Goal: Information Seeking & Learning: Learn about a topic

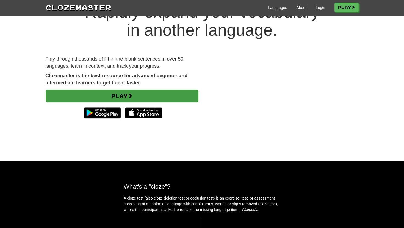
scroll to position [30, 0]
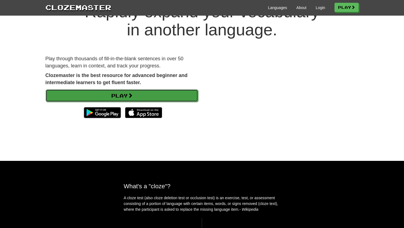
click at [116, 96] on link "Play" at bounding box center [122, 96] width 152 height 13
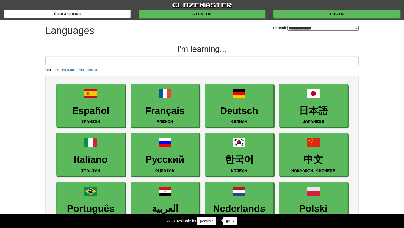
select select "*******"
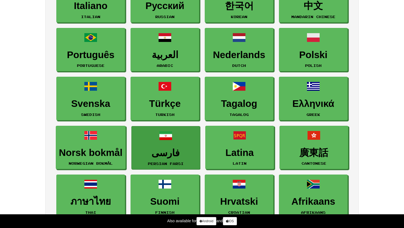
scroll to position [152, 0]
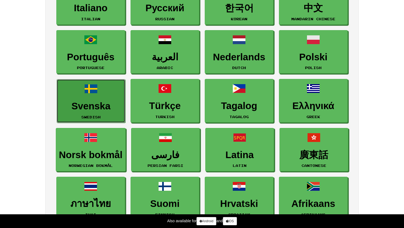
click at [83, 103] on h3 "Svenska" at bounding box center [91, 106] width 63 height 11
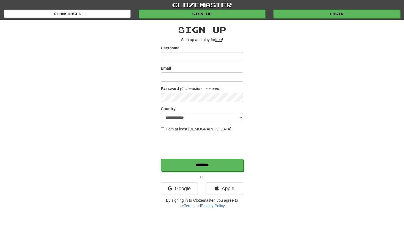
click at [240, 57] on span at bounding box center [240, 57] width 4 height 4
click at [239, 57] on span at bounding box center [240, 57] width 4 height 4
click at [178, 56] on input "Username" at bounding box center [202, 56] width 82 height 9
type input "**********"
click at [175, 78] on input "Email" at bounding box center [202, 76] width 82 height 9
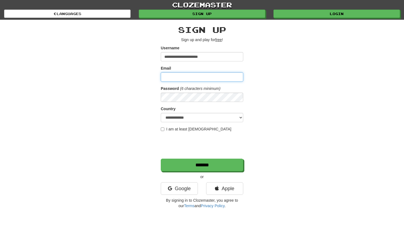
type input "**********"
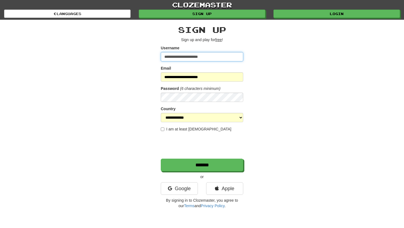
drag, startPoint x: 216, startPoint y: 55, endPoint x: 159, endPoint y: 53, distance: 57.2
click at [159, 53] on div "**********" at bounding box center [201, 116] width 321 height 192
type input "*"
type input "******"
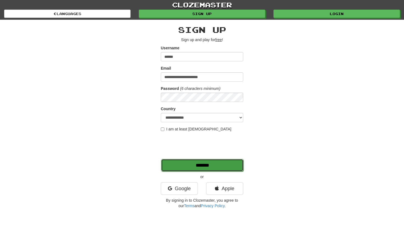
click at [203, 163] on input "*******" at bounding box center [202, 165] width 82 height 13
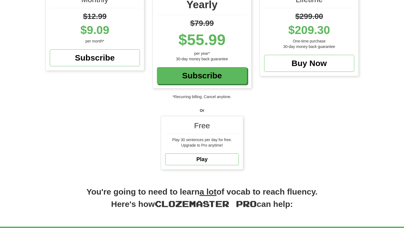
scroll to position [89, 0]
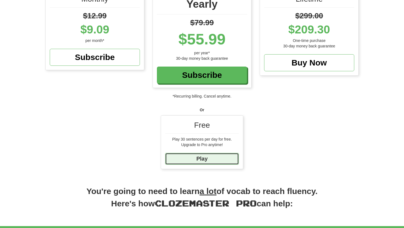
click at [202, 163] on link "Play" at bounding box center [202, 159] width 74 height 12
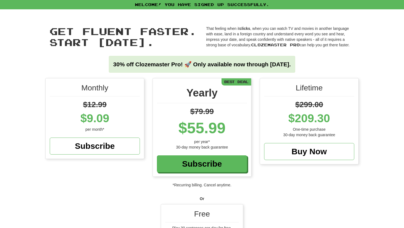
click at [197, 213] on div "Free" at bounding box center [202, 216] width 74 height 14
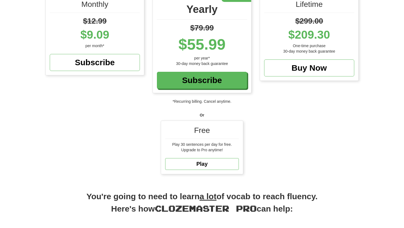
scroll to position [85, 0]
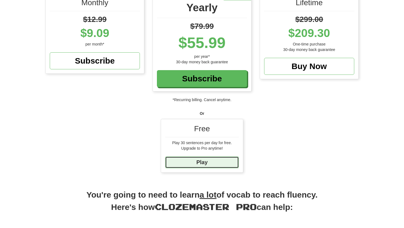
click at [200, 162] on link "Play" at bounding box center [202, 163] width 74 height 12
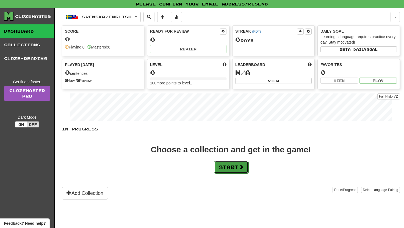
click at [233, 169] on button "Start" at bounding box center [231, 167] width 34 height 13
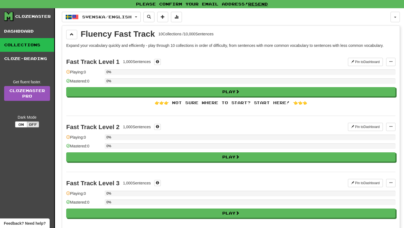
click at [141, 72] on div "0%" at bounding box center [250, 71] width 291 height 5
click at [68, 72] on span at bounding box center [68, 72] width 4 height 4
click at [68, 71] on span at bounding box center [68, 72] width 4 height 4
click at [68, 72] on span at bounding box center [68, 72] width 4 height 4
click at [117, 72] on div "0%" at bounding box center [250, 71] width 291 height 5
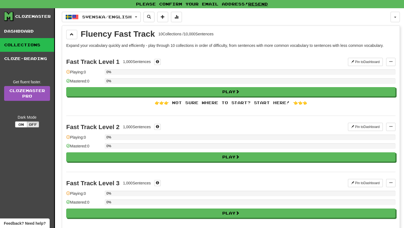
click at [67, 73] on span at bounding box center [68, 72] width 4 height 4
click at [40, 45] on link "Collections" at bounding box center [27, 45] width 54 height 14
click at [39, 57] on link "Cloze-Reading" at bounding box center [27, 59] width 54 height 14
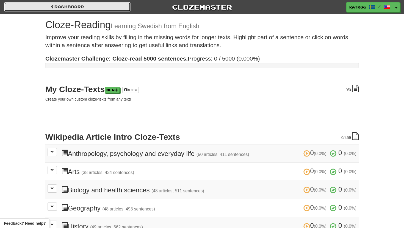
click at [65, 6] on link "Dashboard" at bounding box center [67, 6] width 126 height 9
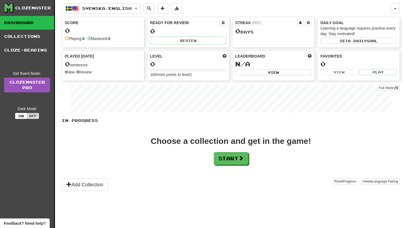
scroll to position [9, 0]
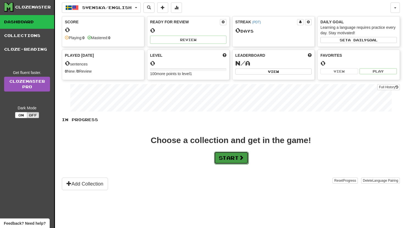
click at [237, 157] on button "Start" at bounding box center [231, 158] width 34 height 13
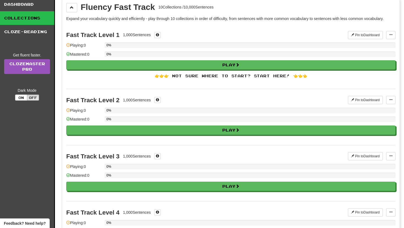
scroll to position [29, 0]
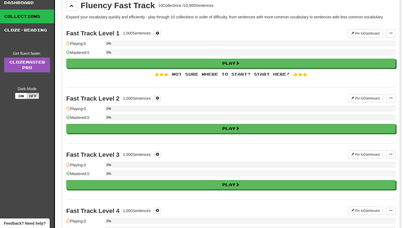
click at [68, 108] on span at bounding box center [68, 109] width 4 height 4
click at [76, 109] on div "Playing: 0" at bounding box center [84, 110] width 36 height 9
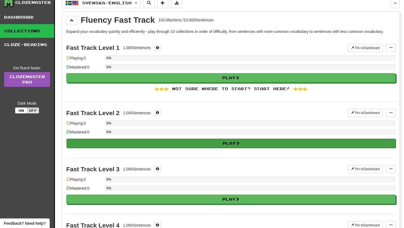
scroll to position [11, 0]
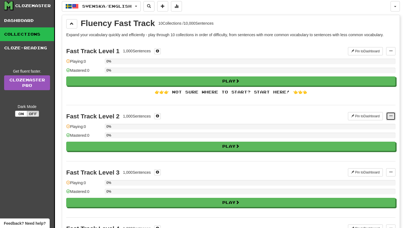
click at [389, 116] on button at bounding box center [390, 116] width 9 height 8
click at [389, 116] on span at bounding box center [390, 116] width 3 height 3
click at [289, 92] on div "👉👉👉 Not sure where to start? Start here! 👈👈👈" at bounding box center [230, 92] width 329 height 5
click at [270, 91] on div "👉👉👉 Not sure where to start? Start here! 👈👈👈" at bounding box center [230, 92] width 329 height 5
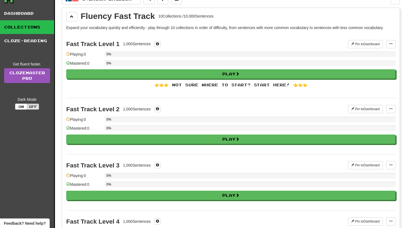
scroll to position [19, 0]
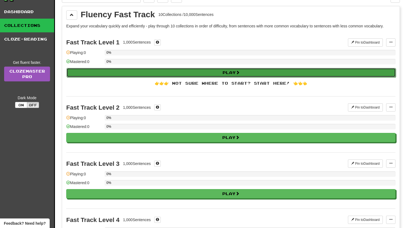
click at [228, 70] on button "Play" at bounding box center [230, 72] width 329 height 9
select select "**"
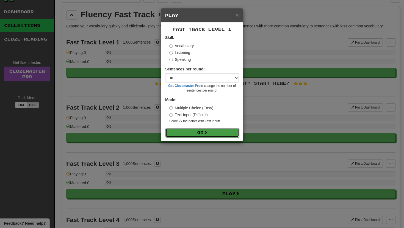
click at [202, 132] on button "Go" at bounding box center [202, 132] width 74 height 9
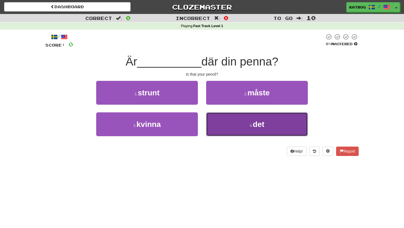
click at [266, 124] on button "4 . det" at bounding box center [257, 125] width 102 height 24
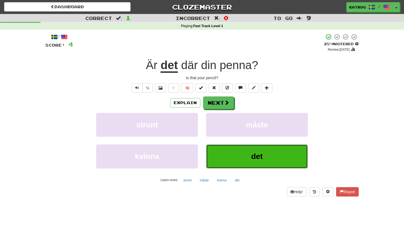
click at [253, 165] on button "det" at bounding box center [257, 157] width 102 height 24
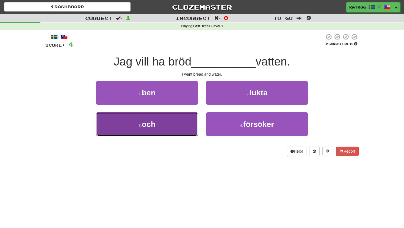
click at [166, 127] on button "3 . och" at bounding box center [147, 125] width 102 height 24
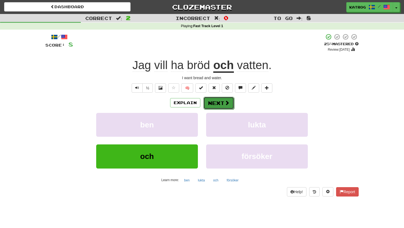
click at [218, 104] on button "Next" at bounding box center [218, 103] width 31 height 13
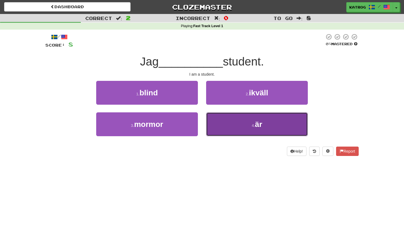
click at [244, 129] on button "4 . är" at bounding box center [257, 125] width 102 height 24
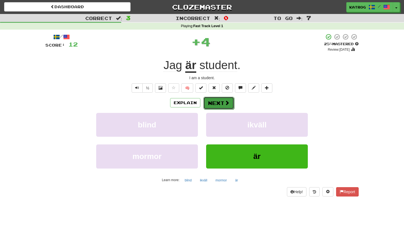
click at [221, 103] on button "Next" at bounding box center [218, 103] width 31 height 13
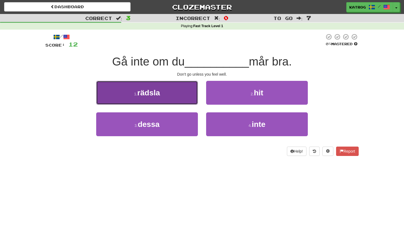
click at [154, 93] on span "rädsla" at bounding box center [148, 93] width 23 height 9
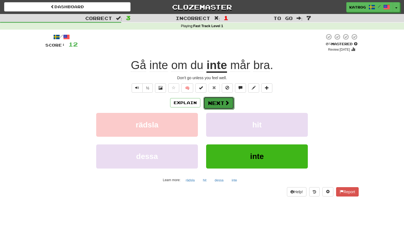
click at [222, 102] on button "Next" at bounding box center [218, 103] width 31 height 13
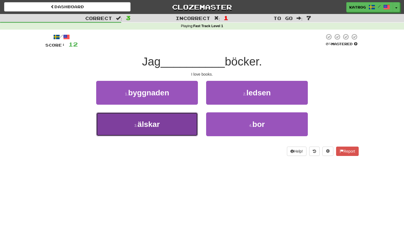
click at [153, 126] on span "älskar" at bounding box center [148, 124] width 22 height 9
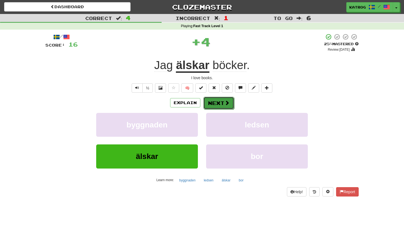
click at [218, 100] on button "Next" at bounding box center [218, 103] width 31 height 13
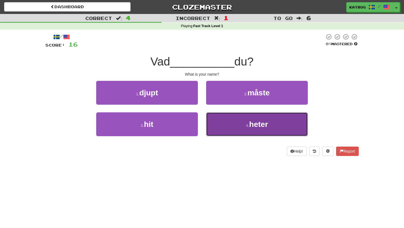
click at [247, 125] on small "4 ." at bounding box center [247, 126] width 3 height 4
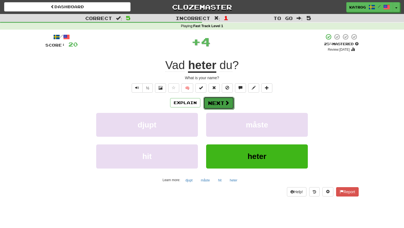
click at [221, 103] on button "Next" at bounding box center [218, 103] width 31 height 13
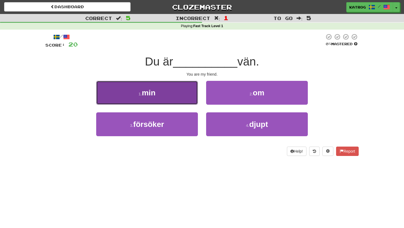
click at [172, 97] on button "1 . min" at bounding box center [147, 93] width 102 height 24
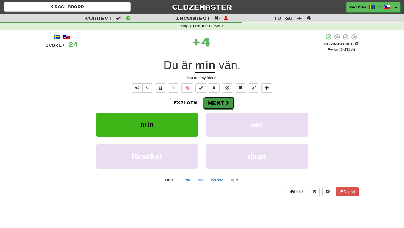
click at [215, 103] on button "Next" at bounding box center [218, 103] width 31 height 13
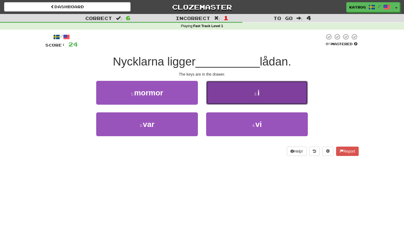
click at [256, 93] on small "2 ." at bounding box center [255, 94] width 3 height 4
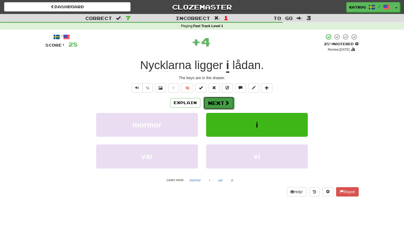
click at [219, 102] on button "Next" at bounding box center [218, 103] width 31 height 13
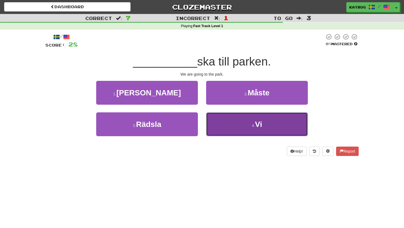
click at [248, 118] on button "4 . Vi" at bounding box center [257, 125] width 102 height 24
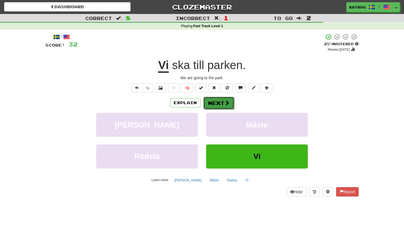
click at [221, 104] on button "Next" at bounding box center [218, 103] width 31 height 13
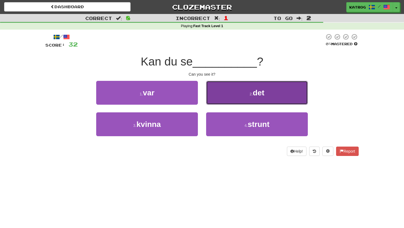
click at [253, 92] on span "det" at bounding box center [259, 93] width 12 height 9
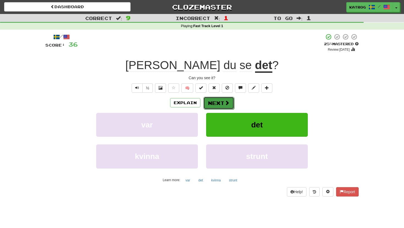
click at [220, 103] on button "Next" at bounding box center [218, 103] width 31 height 13
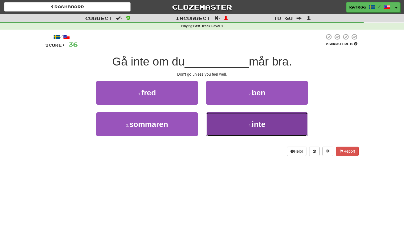
click at [246, 130] on button "4 . inte" at bounding box center [257, 125] width 102 height 24
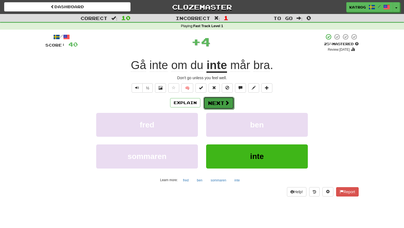
click at [224, 101] on span at bounding box center [226, 103] width 5 height 5
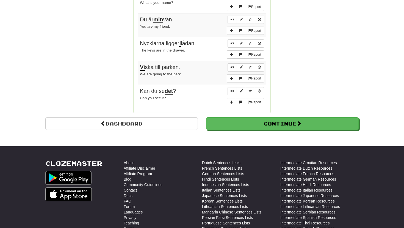
scroll to position [459, 0]
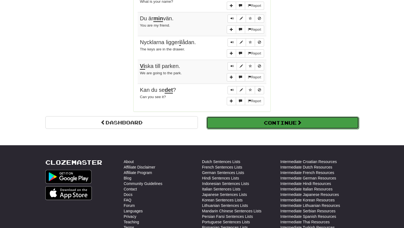
click at [258, 120] on button "Continue" at bounding box center [282, 123] width 152 height 13
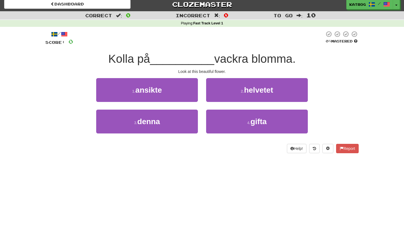
scroll to position [0, 0]
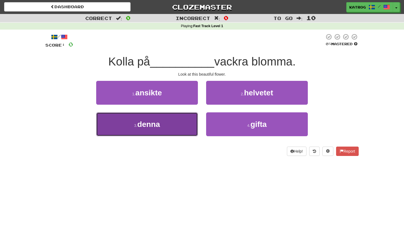
click at [166, 126] on button "3 . denna" at bounding box center [147, 125] width 102 height 24
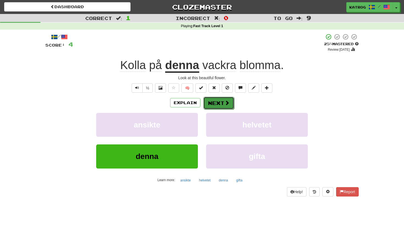
click at [217, 103] on button "Next" at bounding box center [218, 103] width 31 height 13
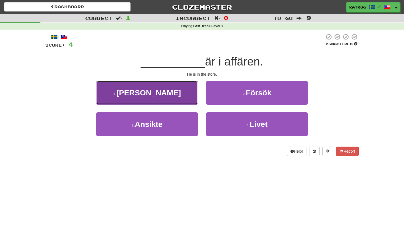
click at [157, 92] on button "1 . Han" at bounding box center [147, 93] width 102 height 24
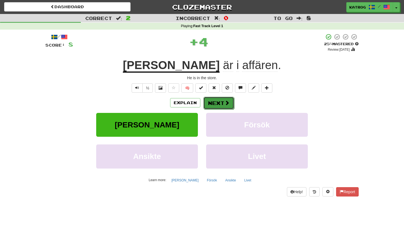
click at [221, 103] on button "Next" at bounding box center [218, 103] width 31 height 13
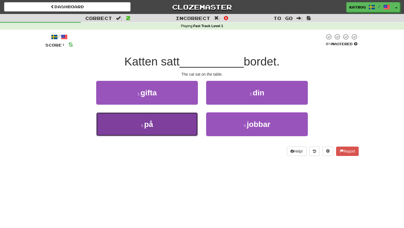
click at [159, 124] on button "3 . på" at bounding box center [147, 125] width 102 height 24
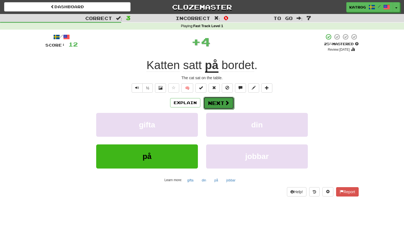
click at [217, 105] on button "Next" at bounding box center [218, 103] width 31 height 13
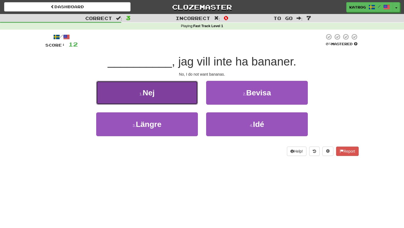
click at [172, 91] on button "1 . Nej" at bounding box center [147, 93] width 102 height 24
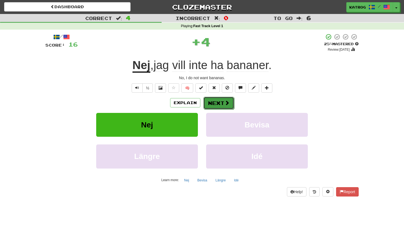
click at [215, 101] on button "Next" at bounding box center [218, 103] width 31 height 13
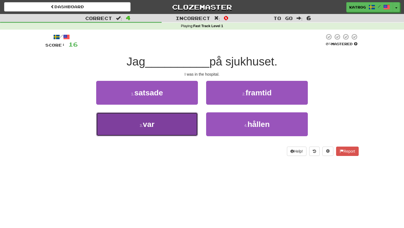
click at [174, 125] on button "3 . var" at bounding box center [147, 125] width 102 height 24
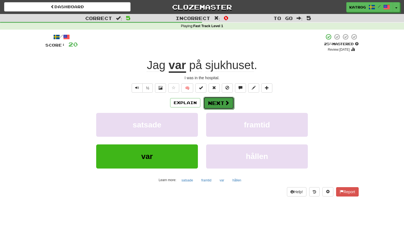
click at [213, 102] on button "Next" at bounding box center [218, 103] width 31 height 13
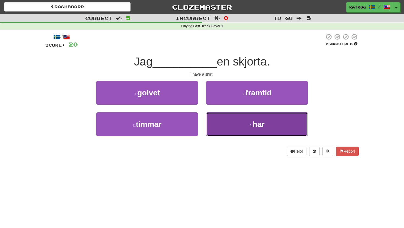
click at [252, 124] on small "4 ." at bounding box center [250, 126] width 3 height 4
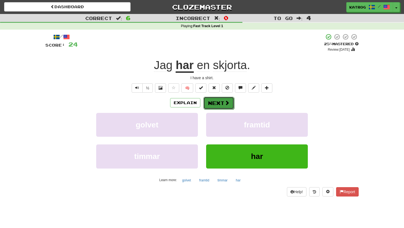
click at [219, 103] on button "Next" at bounding box center [218, 103] width 31 height 13
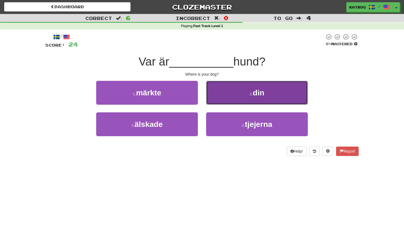
click at [253, 102] on button "2 . din" at bounding box center [257, 93] width 102 height 24
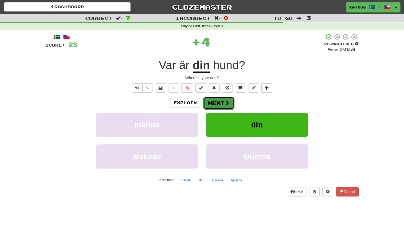
click at [221, 102] on button "Next" at bounding box center [218, 103] width 31 height 13
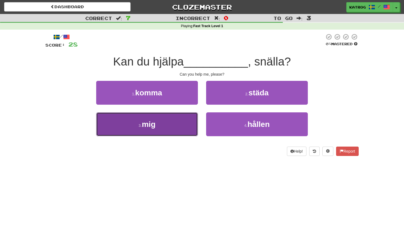
click at [185, 121] on button "3 . mig" at bounding box center [147, 125] width 102 height 24
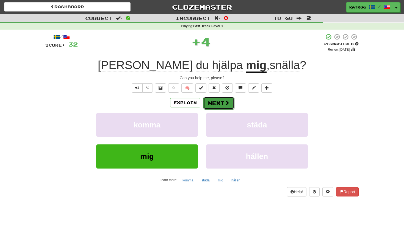
click at [218, 102] on button "Next" at bounding box center [218, 103] width 31 height 13
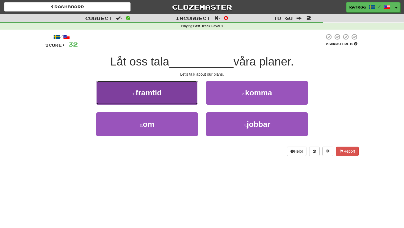
click at [170, 94] on button "1 . framtid" at bounding box center [147, 93] width 102 height 24
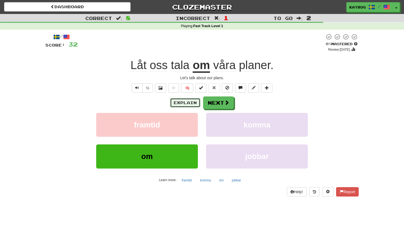
click at [181, 101] on button "Explain" at bounding box center [185, 102] width 30 height 9
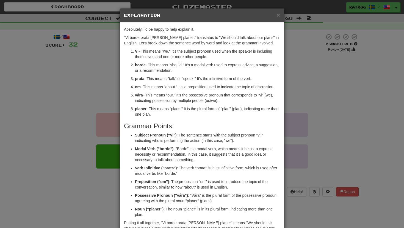
click at [294, 71] on div "× Explanation Absolutely, I'd be happy to help explain it. "Vi borde prata om v…" at bounding box center [202, 114] width 404 height 228
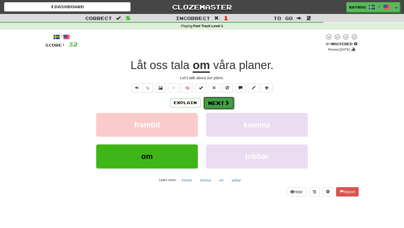
click at [209, 104] on button "Next" at bounding box center [218, 103] width 31 height 13
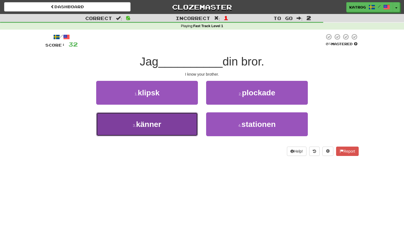
click at [155, 123] on span "känner" at bounding box center [148, 124] width 25 height 9
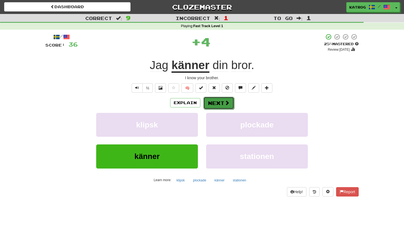
click at [219, 103] on button "Next" at bounding box center [218, 103] width 31 height 13
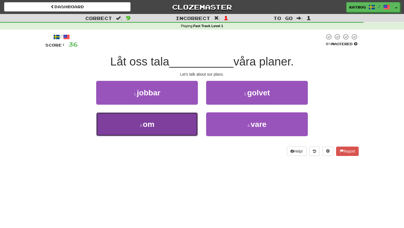
click at [159, 124] on button "3 . om" at bounding box center [147, 125] width 102 height 24
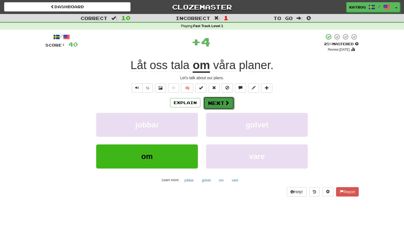
click at [220, 104] on button "Next" at bounding box center [218, 103] width 31 height 13
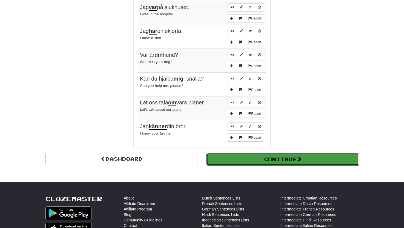
click at [264, 157] on button "Continue" at bounding box center [282, 159] width 152 height 13
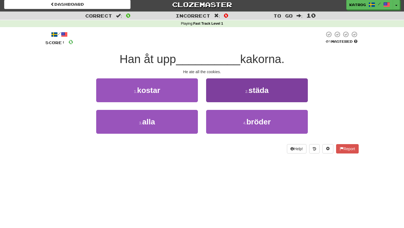
scroll to position [3, 0]
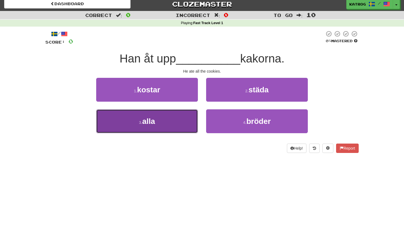
click at [153, 121] on span "alla" at bounding box center [148, 121] width 13 height 9
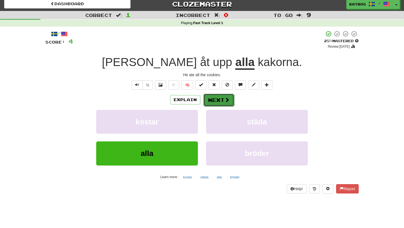
click at [220, 100] on button "Next" at bounding box center [218, 100] width 31 height 13
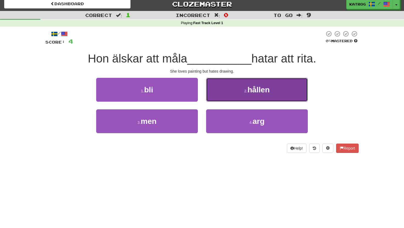
click at [237, 89] on button "2 . hållen" at bounding box center [257, 90] width 102 height 24
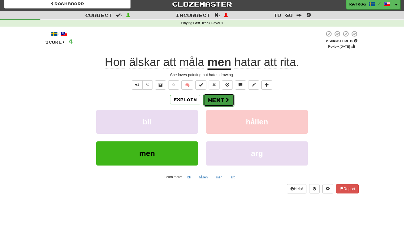
click at [219, 98] on button "Next" at bounding box center [218, 100] width 31 height 13
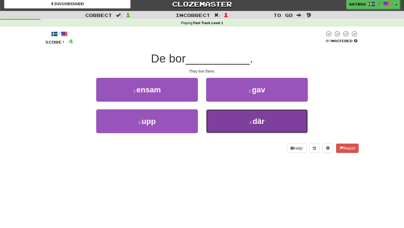
click at [268, 121] on button "4 . där" at bounding box center [257, 122] width 102 height 24
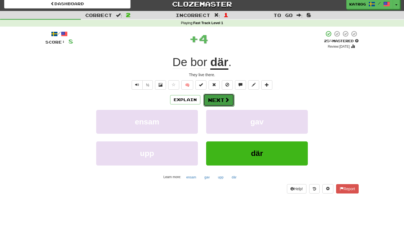
click at [220, 99] on button "Next" at bounding box center [218, 100] width 31 height 13
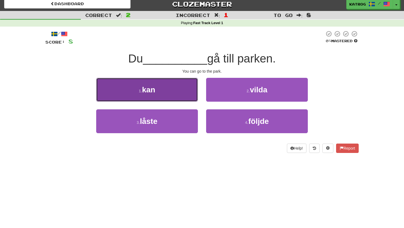
click at [158, 89] on button "1 . kan" at bounding box center [147, 90] width 102 height 24
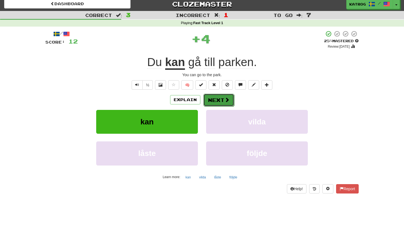
click at [216, 101] on button "Next" at bounding box center [218, 100] width 31 height 13
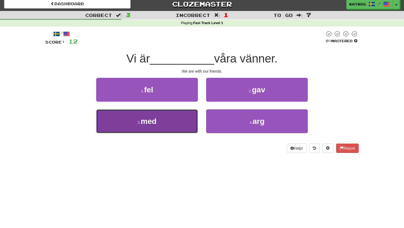
click at [153, 122] on span "med" at bounding box center [149, 121] width 16 height 9
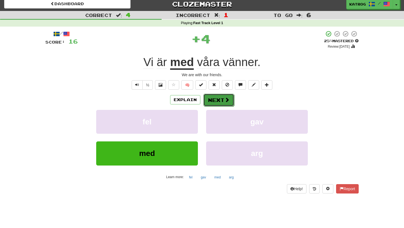
click at [222, 100] on button "Next" at bounding box center [218, 100] width 31 height 13
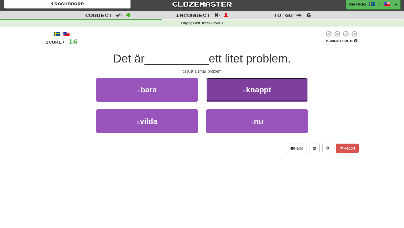
click at [229, 95] on button "2 . knappt" at bounding box center [257, 90] width 102 height 24
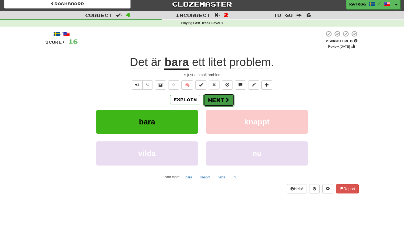
click at [221, 99] on button "Next" at bounding box center [218, 100] width 31 height 13
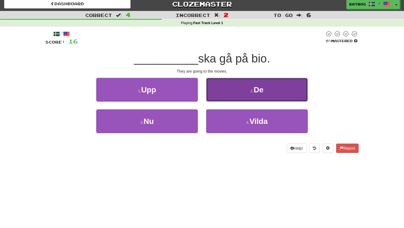
click at [246, 93] on button "2 . De" at bounding box center [257, 90] width 102 height 24
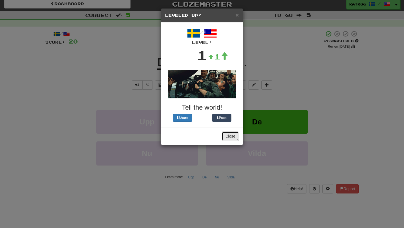
click at [231, 137] on button "Close" at bounding box center [230, 136] width 17 height 9
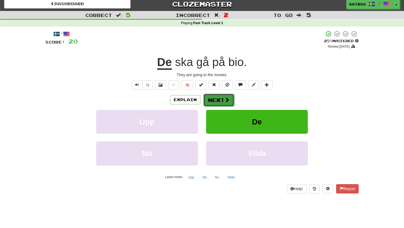
click at [221, 99] on button "Next" at bounding box center [218, 100] width 31 height 13
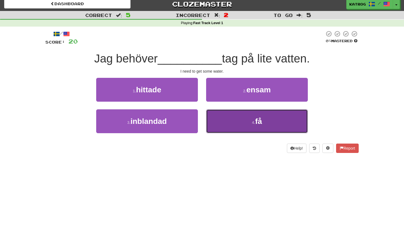
click at [258, 122] on span "få" at bounding box center [258, 121] width 7 height 9
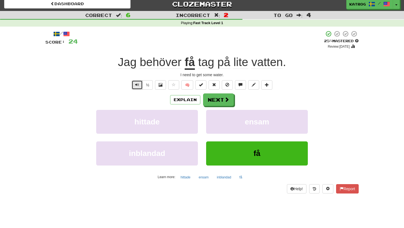
click at [138, 85] on span "Text-to-speech controls" at bounding box center [137, 85] width 4 height 4
click at [216, 102] on button "Next" at bounding box center [218, 100] width 31 height 13
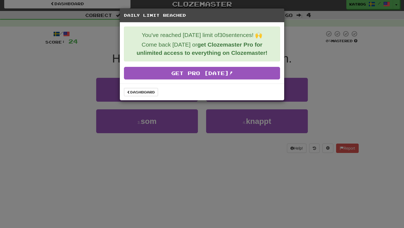
click at [244, 178] on div "Daily Limit Reached You've reached today's limit of 30 sentences! 🙌 Come back t…" at bounding box center [202, 114] width 404 height 228
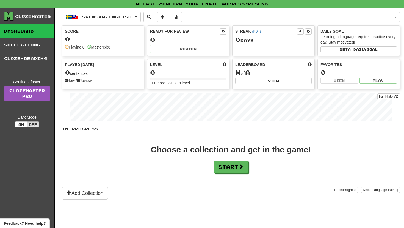
scroll to position [19, 0]
